Goal: Task Accomplishment & Management: Complete application form

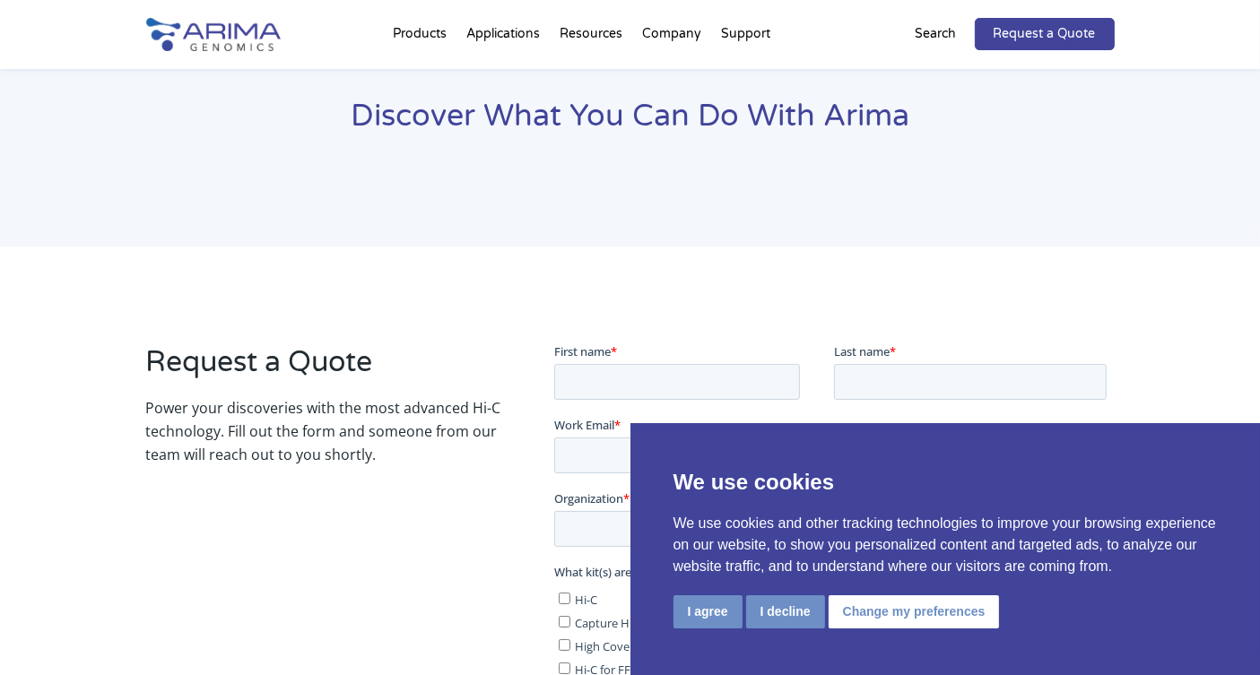
scroll to position [78, 0]
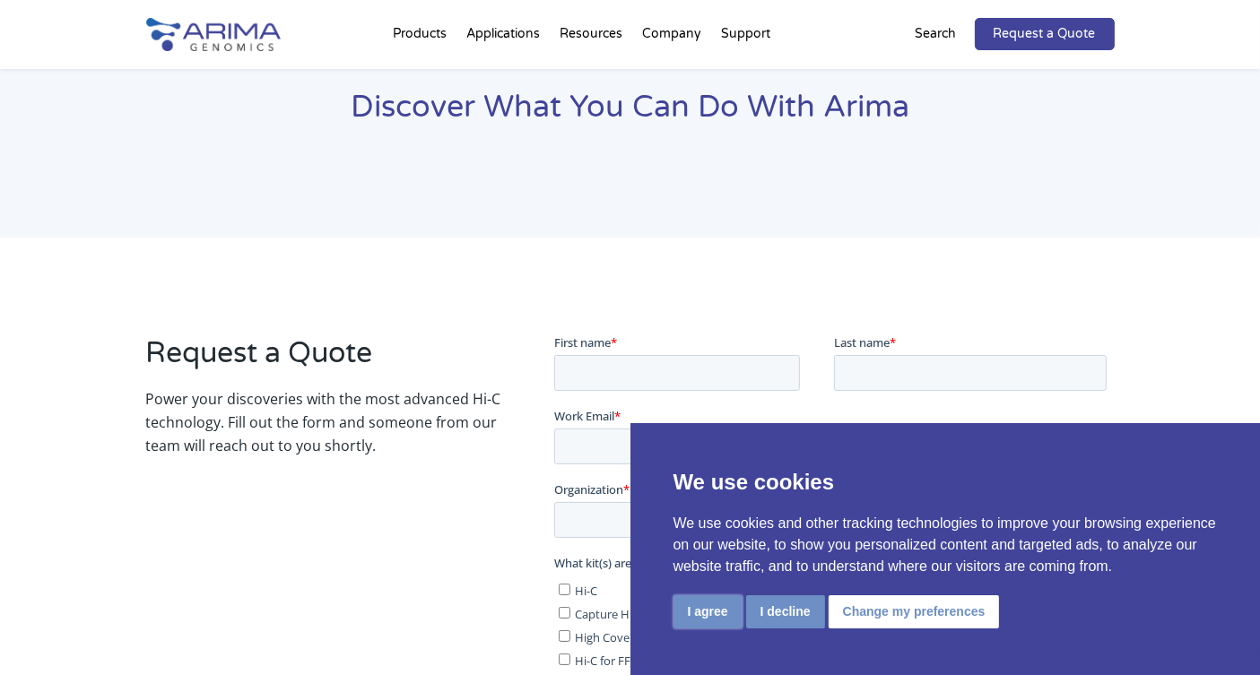
click at [732, 608] on button "I agree" at bounding box center [707, 611] width 69 height 33
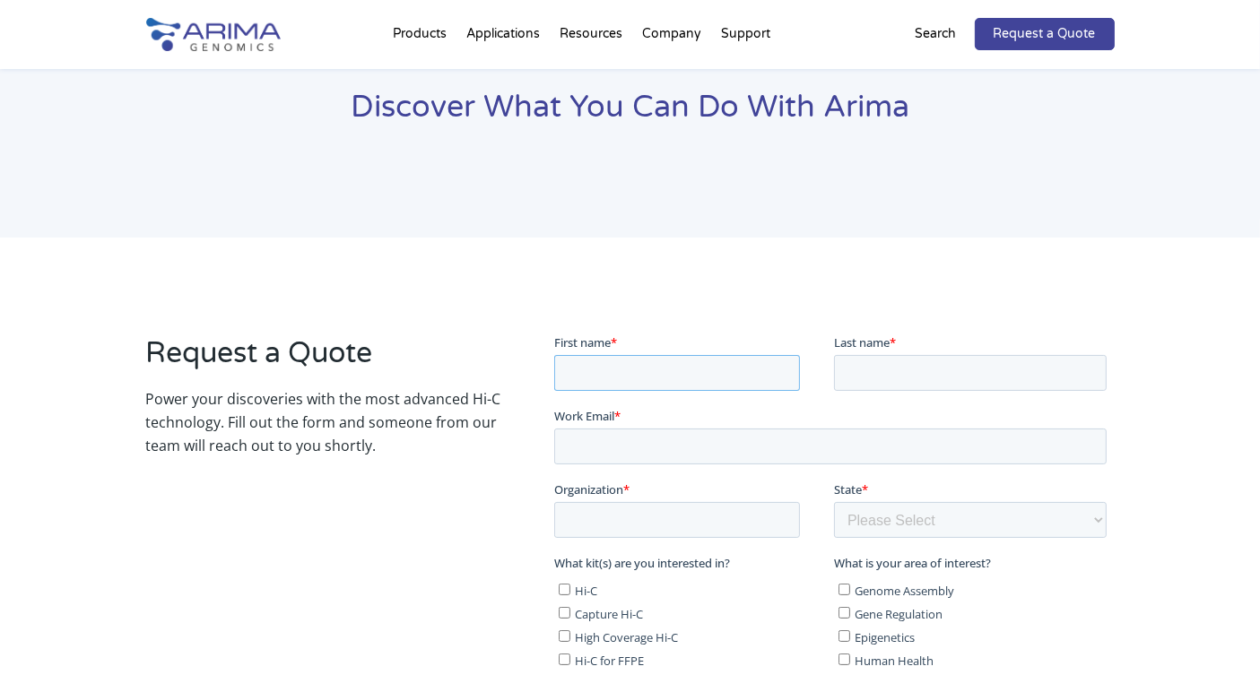
click at [674, 372] on input "First name *" at bounding box center [677, 372] width 246 height 36
type input "Asa"
type input "KATO"
type input "[EMAIL_ADDRESS][DOMAIN_NAME]"
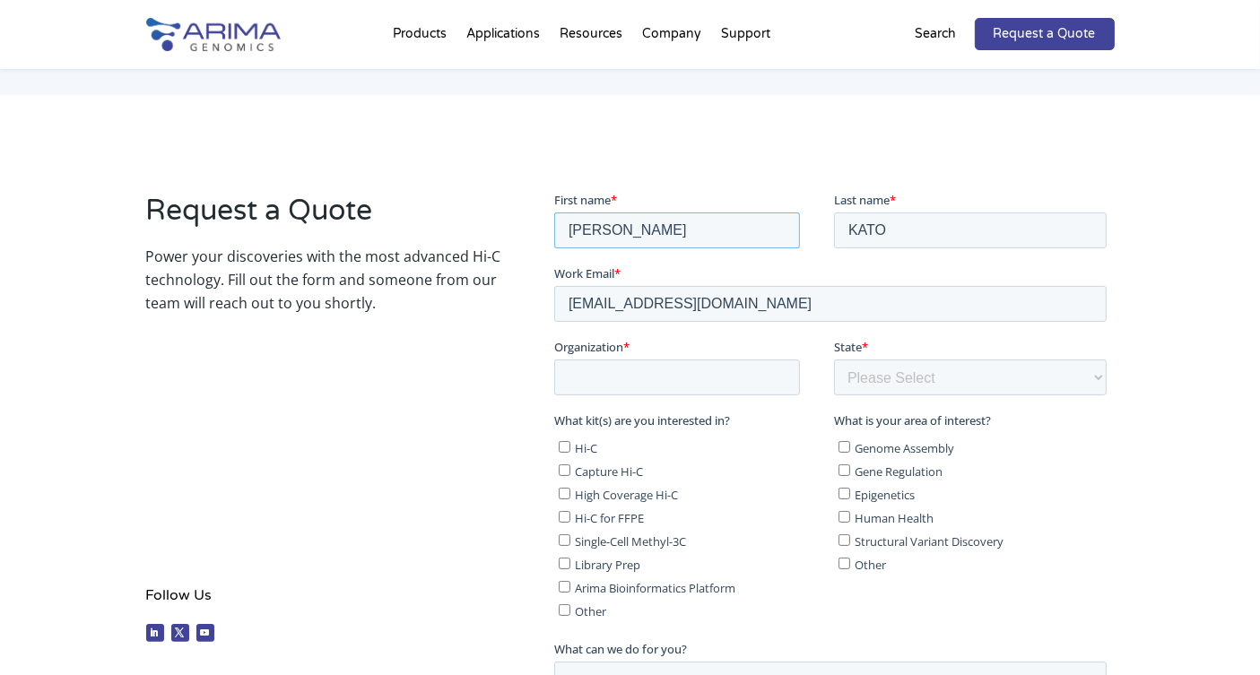
scroll to position [244, 0]
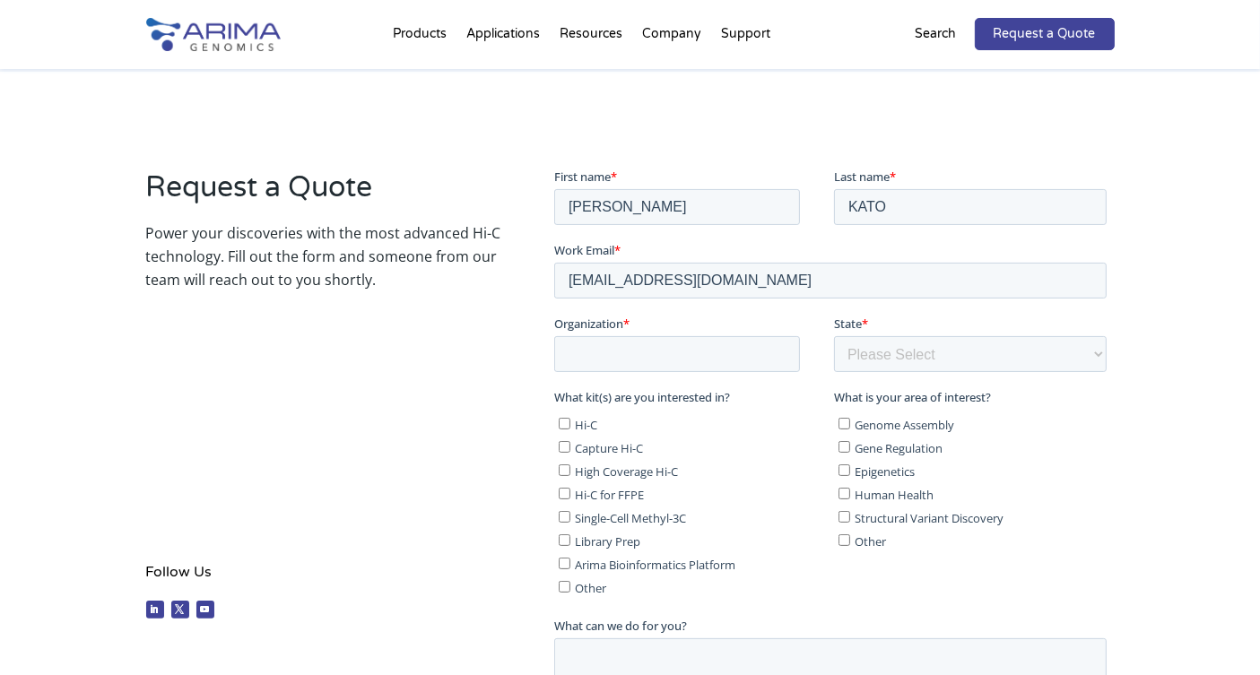
click at [721, 370] on fieldset "Organization * State * Please Select Other/Non-US Alabama Alaska Arizona Arkans…" at bounding box center [833, 351] width 559 height 74
click at [706, 360] on input "Organization *" at bounding box center [677, 353] width 246 height 36
type input "TECH MANAGE corp."
click at [953, 347] on select "Please Select Other/Non-US Alabama Alaska Arizona Arkansas California Colorado …" at bounding box center [970, 353] width 273 height 36
select select "Other/Non-US"
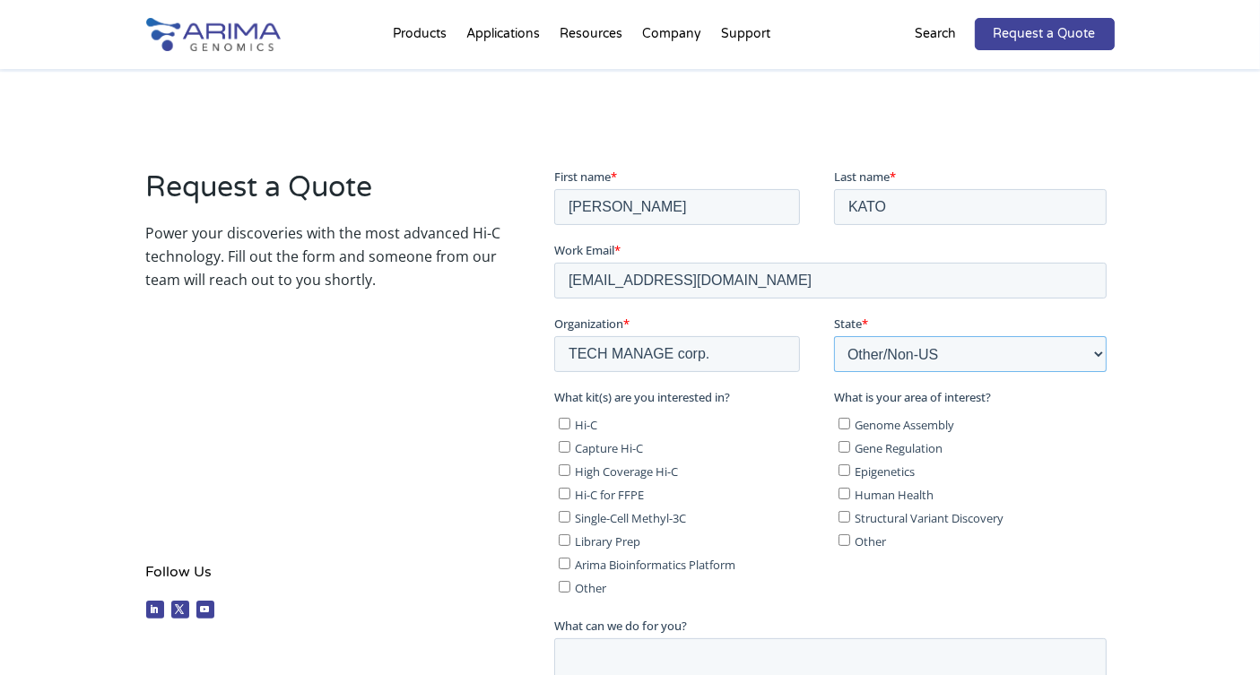
click at [834, 335] on select "Please Select Other/Non-US Alabama Alaska Arizona Arkansas California Colorado …" at bounding box center [970, 353] width 273 height 36
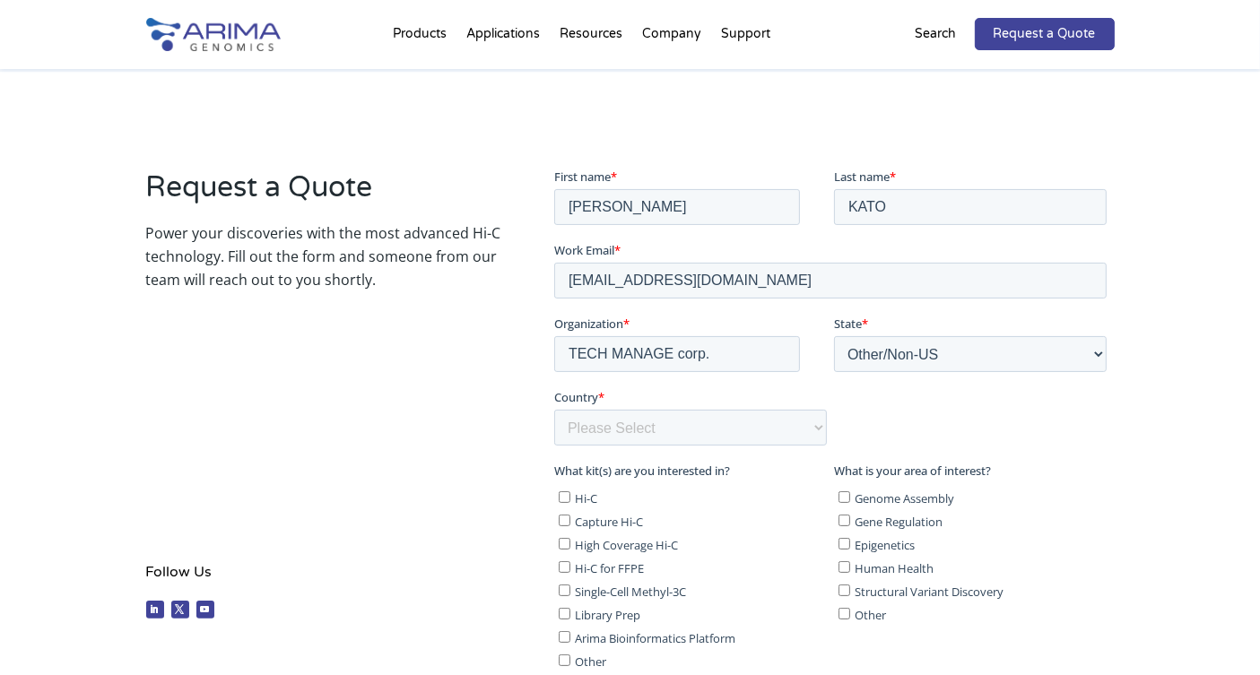
click at [1106, 420] on fieldset "Organization * TECH MANAGE corp. State * Please Select Other/Non-US Alabama Ala…" at bounding box center [833, 387] width 559 height 147
click at [690, 415] on select "Please Select Afghanistan Åland Islands Albania Algeria American Samoa Andorra …" at bounding box center [690, 427] width 273 height 36
select select "Japan"
click at [554, 409] on select "Please Select Afghanistan Åland Islands Albania Algeria American Samoa Andorra …" at bounding box center [690, 427] width 273 height 36
click at [394, 382] on div "Request a Quote Power your discoveries with the most advanced Hi-C technology. …" at bounding box center [323, 398] width 355 height 460
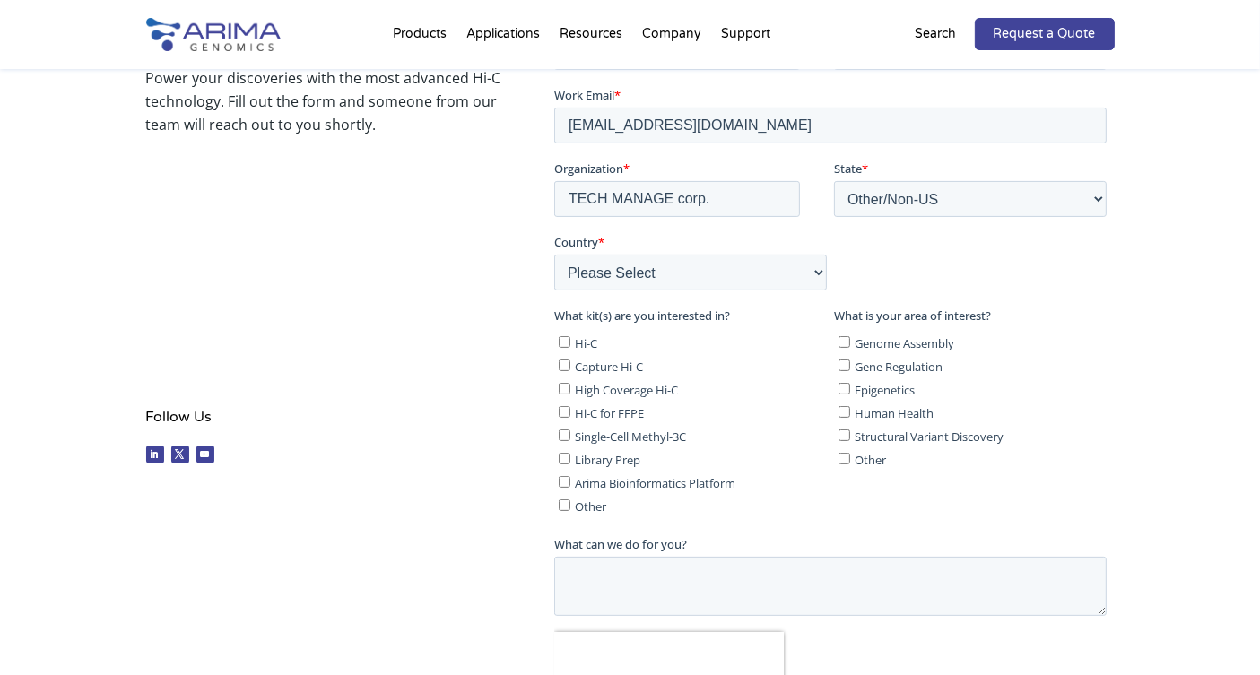
scroll to position [403, 0]
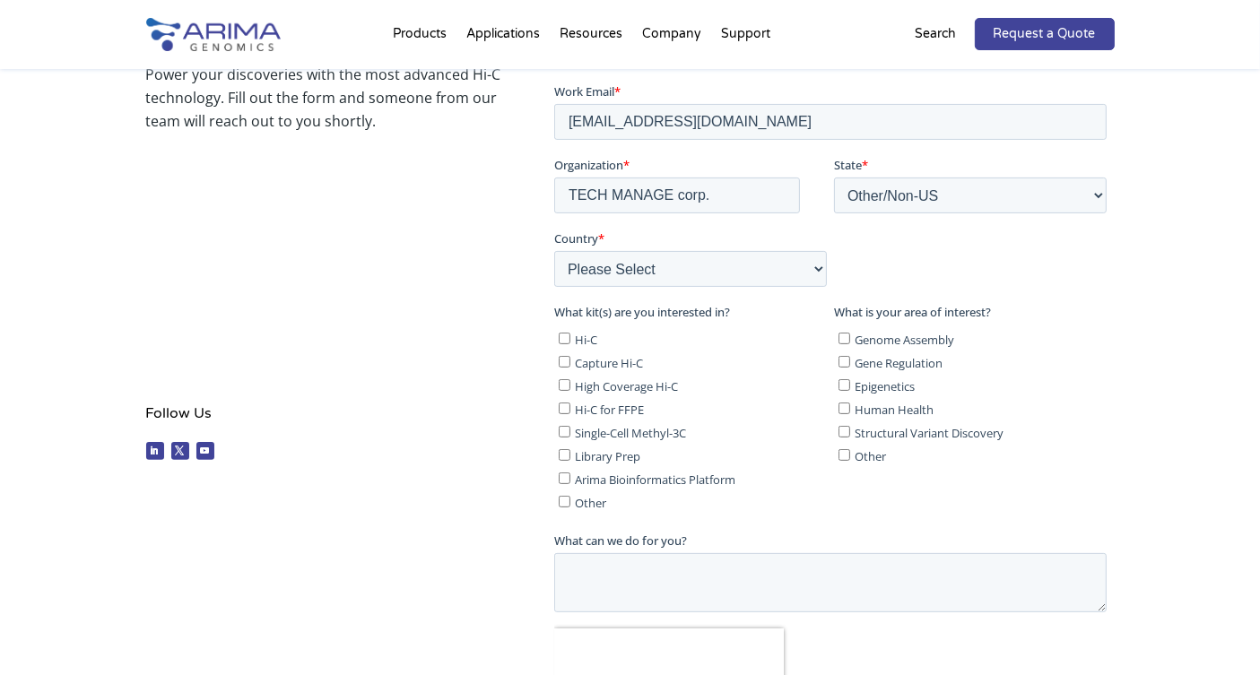
click at [573, 343] on label "Hi-C" at bounding box center [693, 338] width 268 height 18
click at [570, 343] on input "Hi-C" at bounding box center [565, 338] width 12 height 12
checkbox input "true"
click at [580, 417] on ul "Hi-C Capture Hi-C High Coverage Hi-C Hi-C for FFPE Single-Cell Methyl-3C Librar…" at bounding box center [690, 417] width 273 height 186
click at [572, 416] on label "Hi-C for FFPE" at bounding box center [693, 408] width 268 height 18
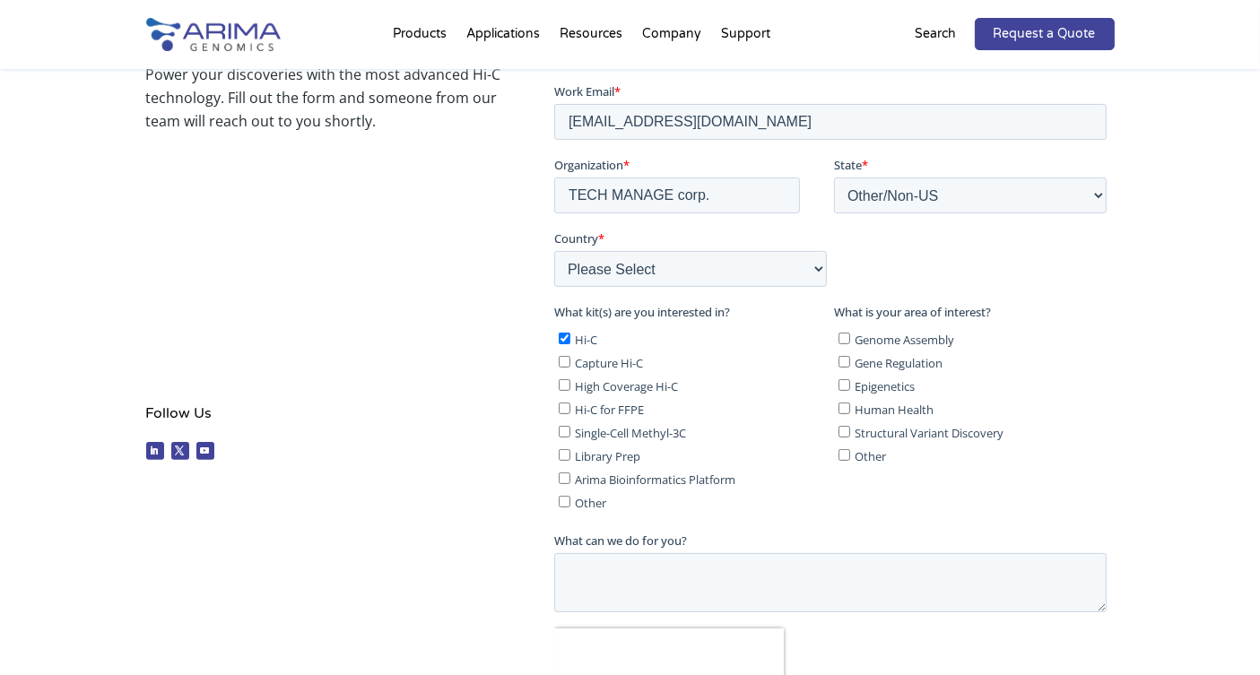
click at [570, 413] on input "Hi-C for FFPE" at bounding box center [565, 408] width 12 height 12
checkbox input "true"
click at [567, 367] on label "Capture Hi-C" at bounding box center [693, 361] width 268 height 18
click at [567, 367] on input "Capture Hi-C" at bounding box center [565, 361] width 12 height 12
checkbox input "true"
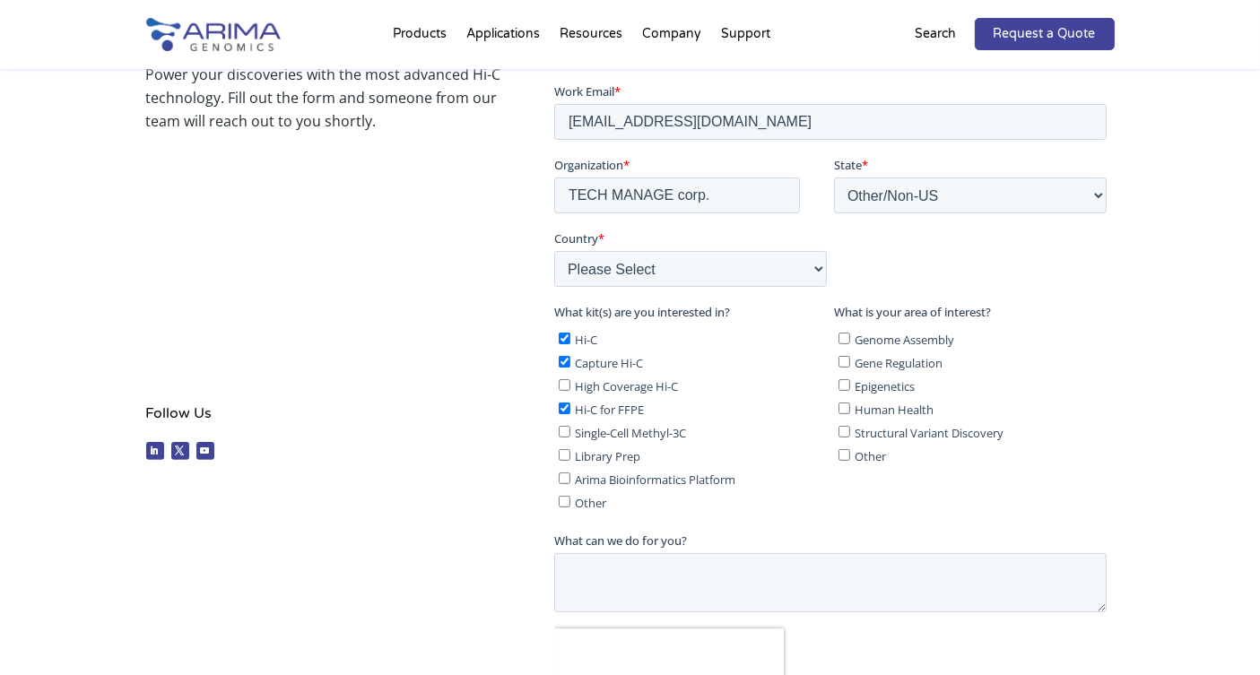
click at [567, 380] on input "High Coverage Hi-C" at bounding box center [565, 384] width 12 height 12
checkbox input "true"
click at [841, 452] on input "Other" at bounding box center [844, 454] width 12 height 12
checkbox input "true"
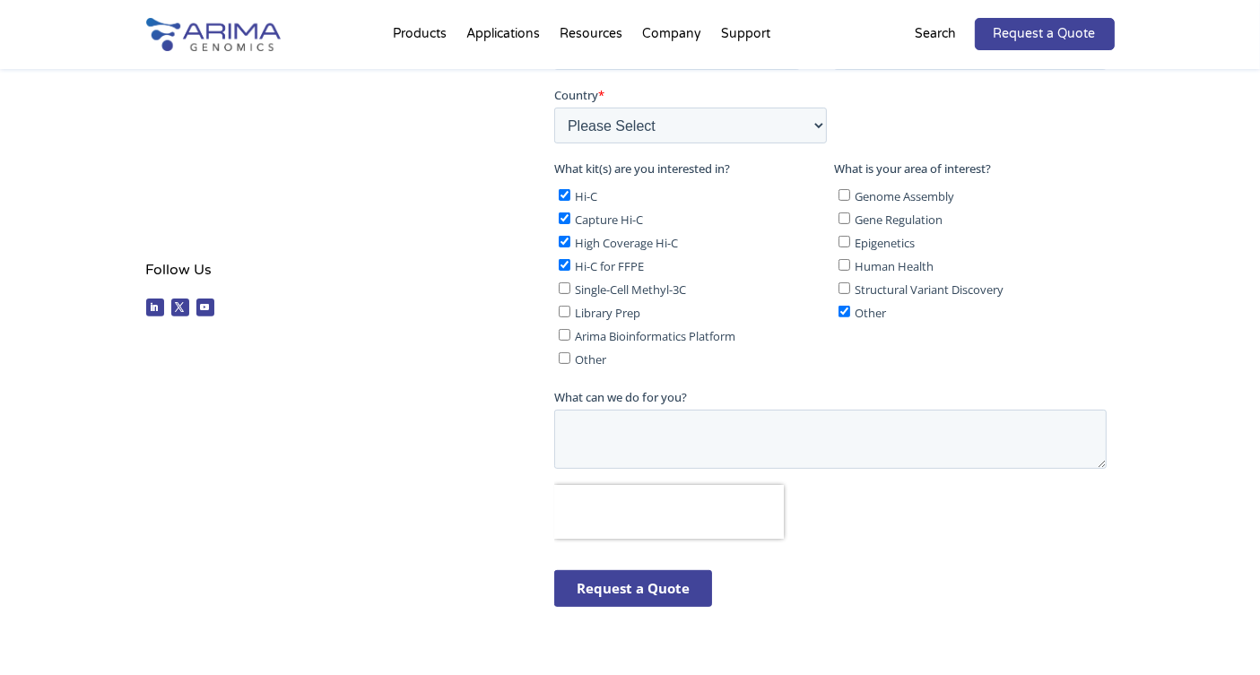
scroll to position [568, 0]
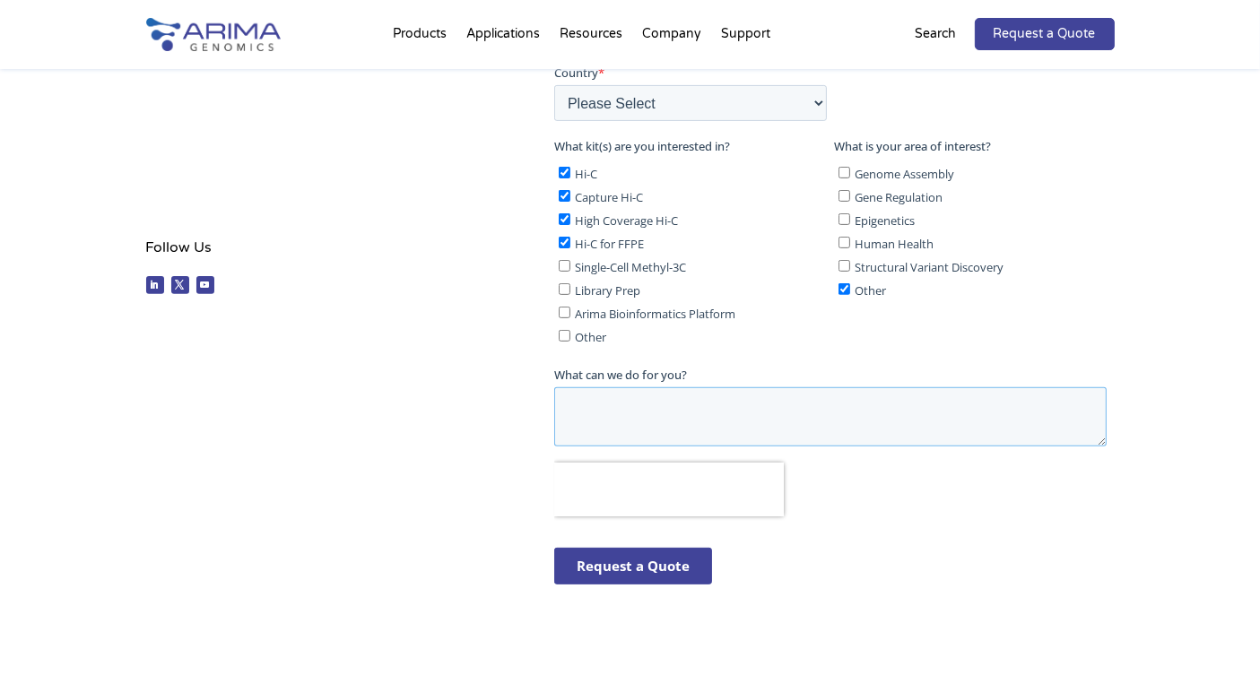
click at [737, 405] on textarea "What can we do for you?" at bounding box center [830, 416] width 552 height 59
paste textarea "Dear R&D or Business Development Department, I am Asa KATO of Tech Manage Corp.…"
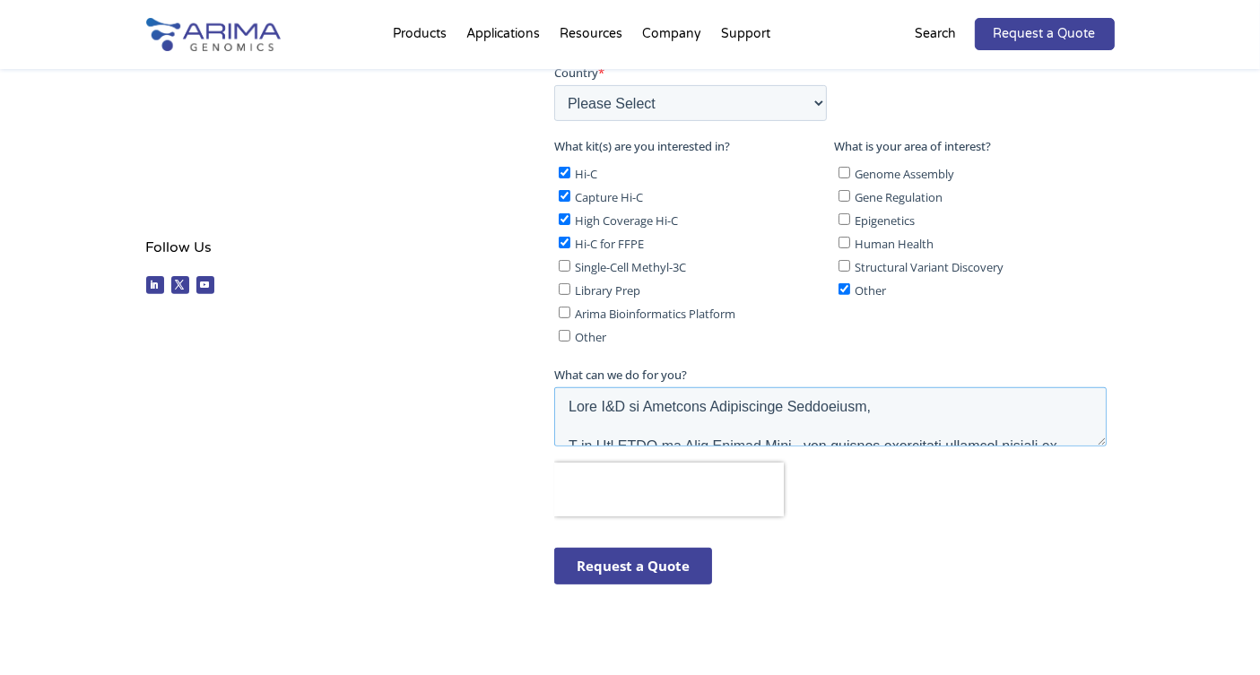
scroll to position [1173, 0]
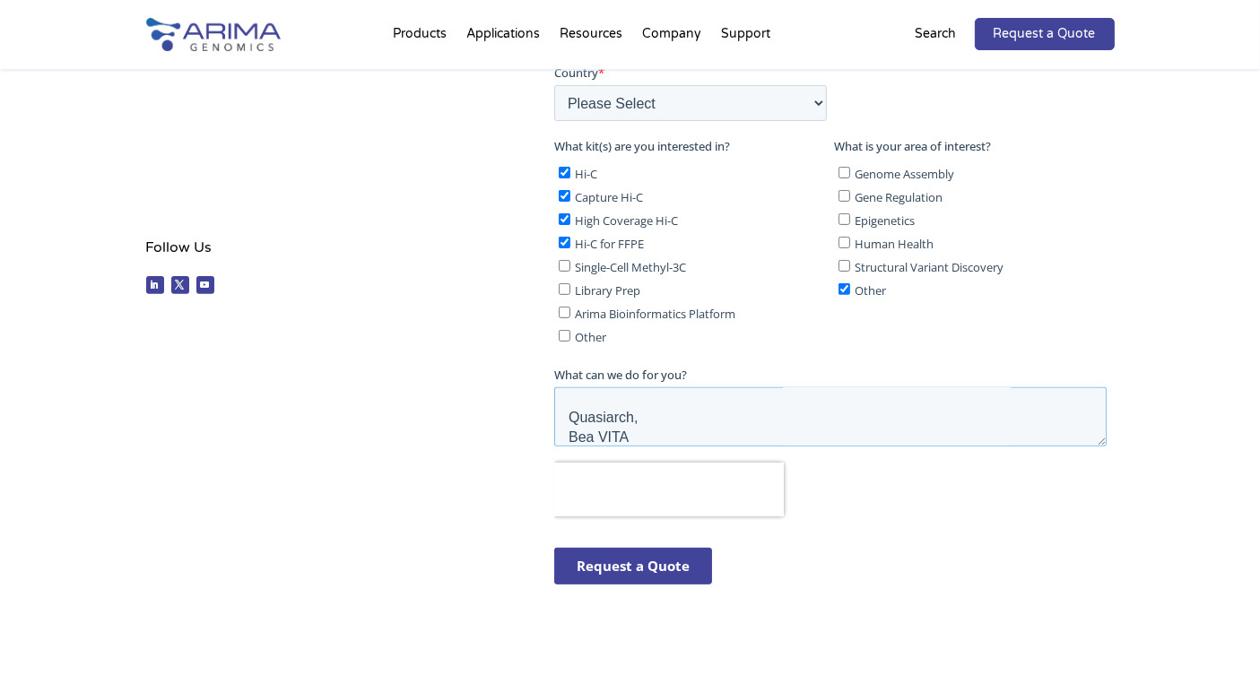
type textarea "Dear R&D or Business Development Department, I am Asa KATO of Tech Manage Corp.…"
click at [435, 488] on div "Request a Quote Power your discoveries with the most advanced Hi-C technology. …" at bounding box center [630, 229] width 968 height 821
click at [609, 567] on input "Request a Quote" at bounding box center [633, 566] width 158 height 37
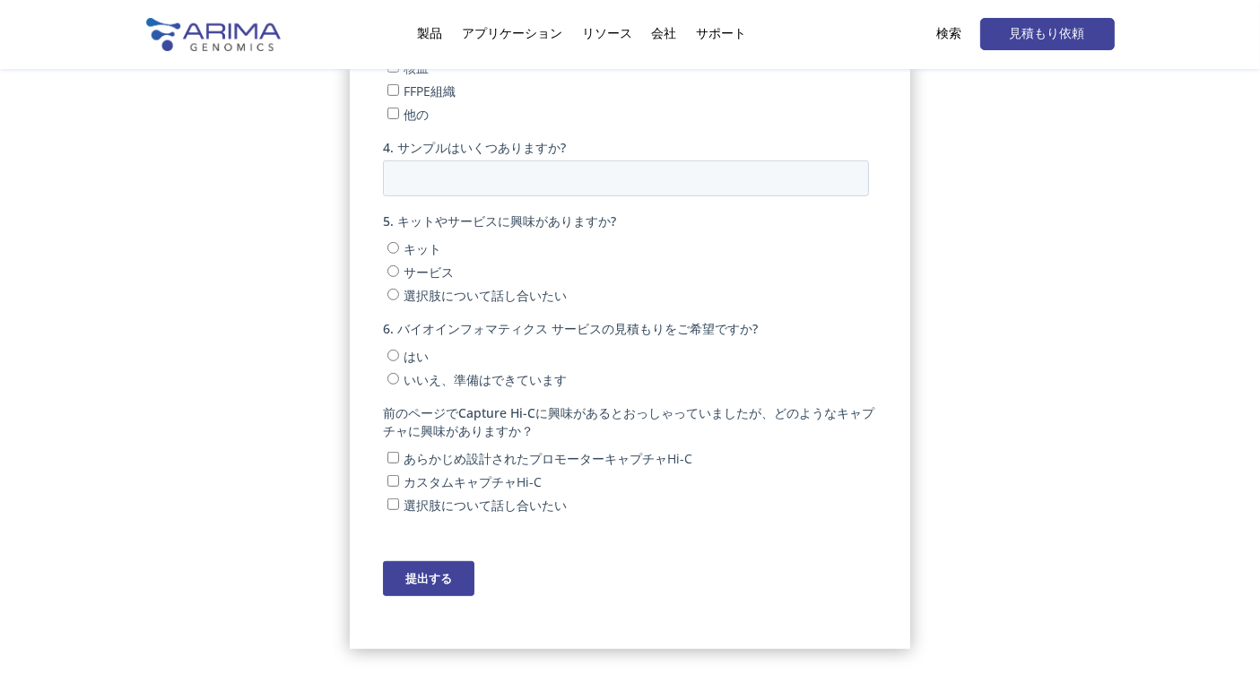
scroll to position [810, 0]
